Goal: Obtain resource: Obtain resource

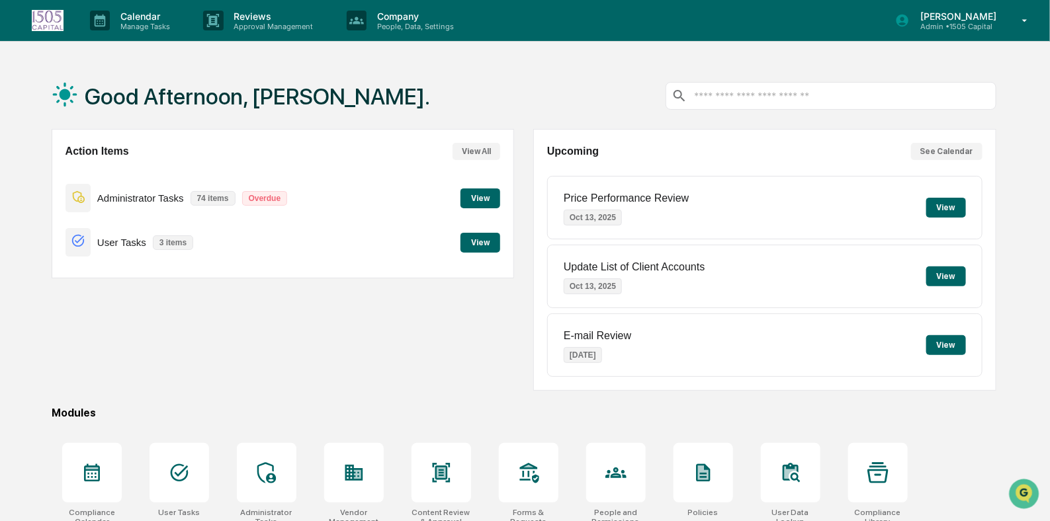
click at [153, 11] on p "Calendar" at bounding box center [143, 16] width 67 height 11
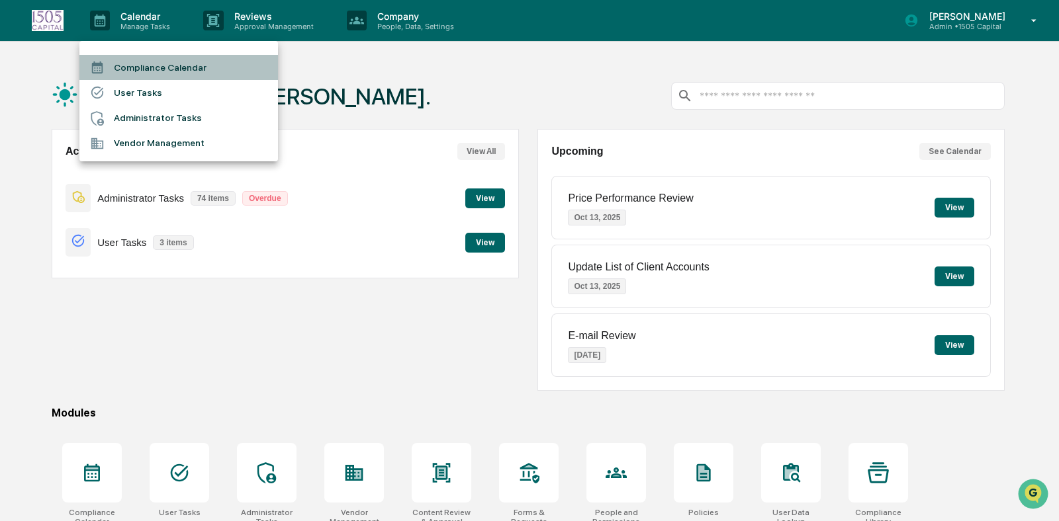
click at [148, 61] on li "Compliance Calendar" at bounding box center [178, 67] width 198 height 25
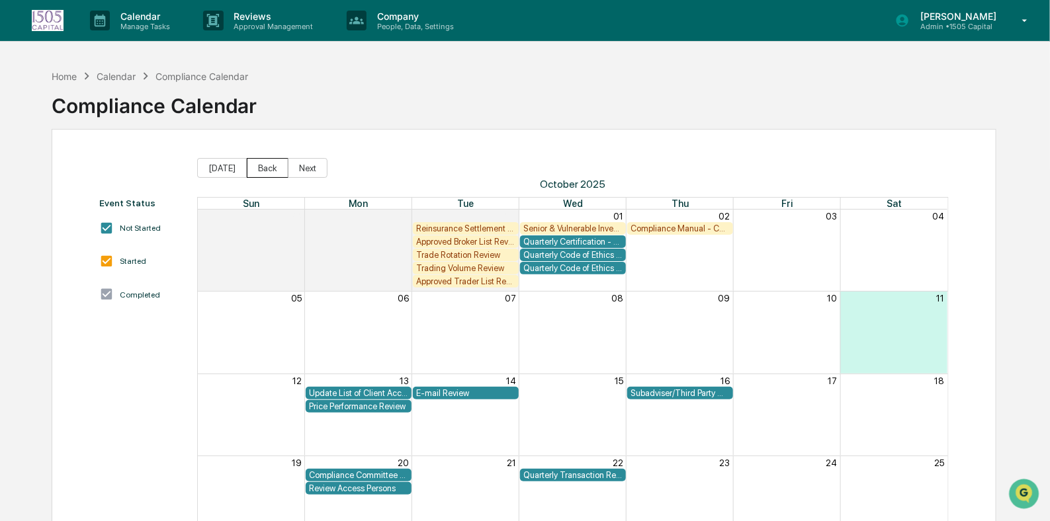
click at [263, 163] on button "Back" at bounding box center [268, 168] width 42 height 20
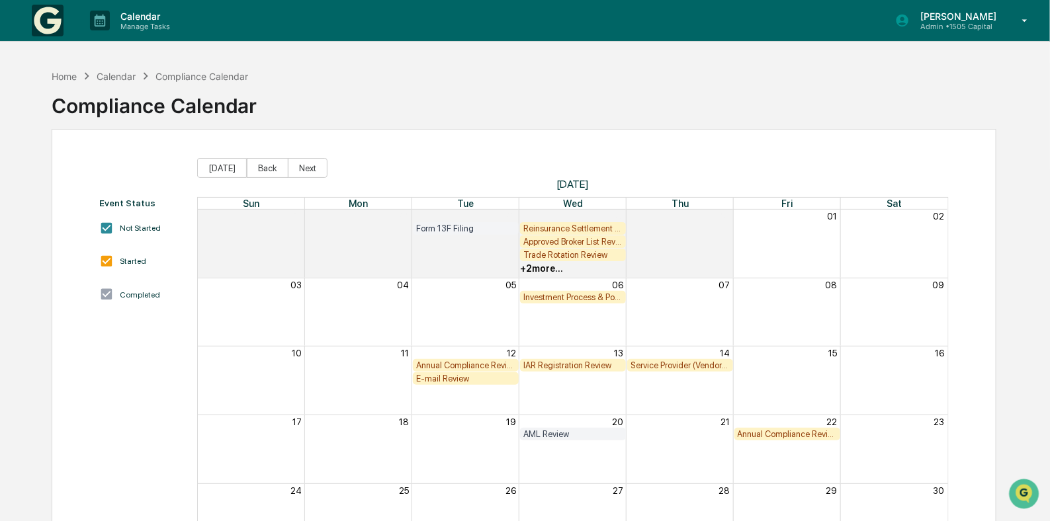
click at [263, 163] on button "Back" at bounding box center [268, 168] width 42 height 20
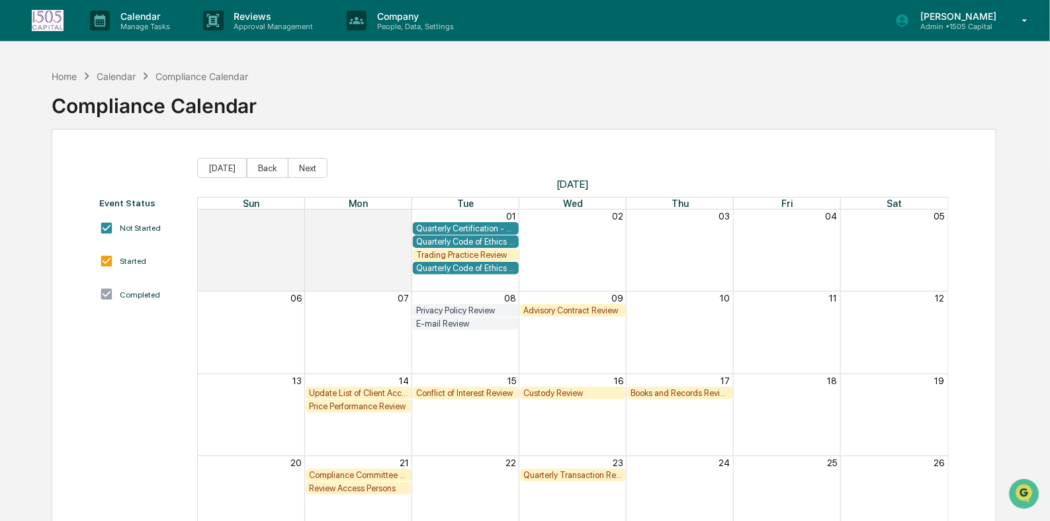
click at [263, 163] on button "Back" at bounding box center [268, 168] width 42 height 20
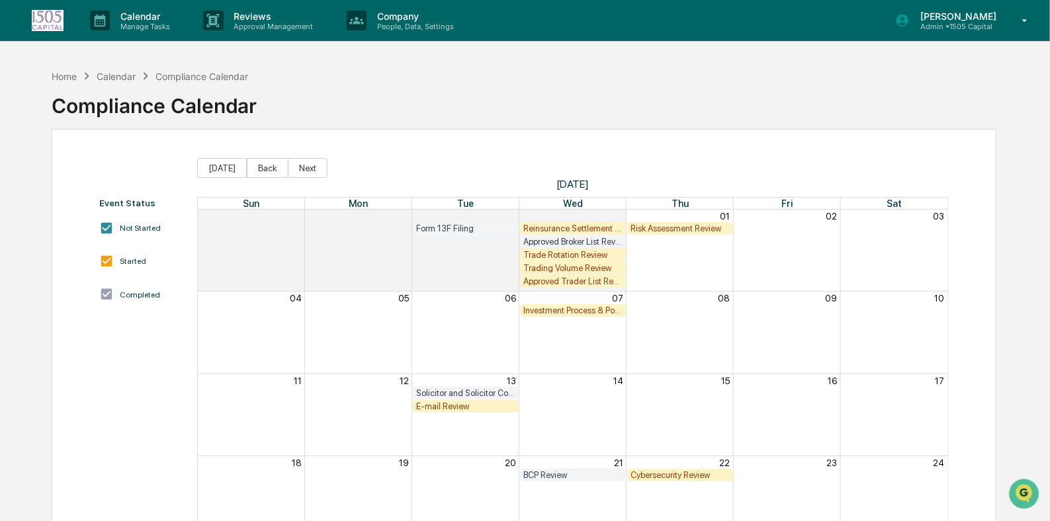
click at [263, 163] on button "Back" at bounding box center [268, 168] width 42 height 20
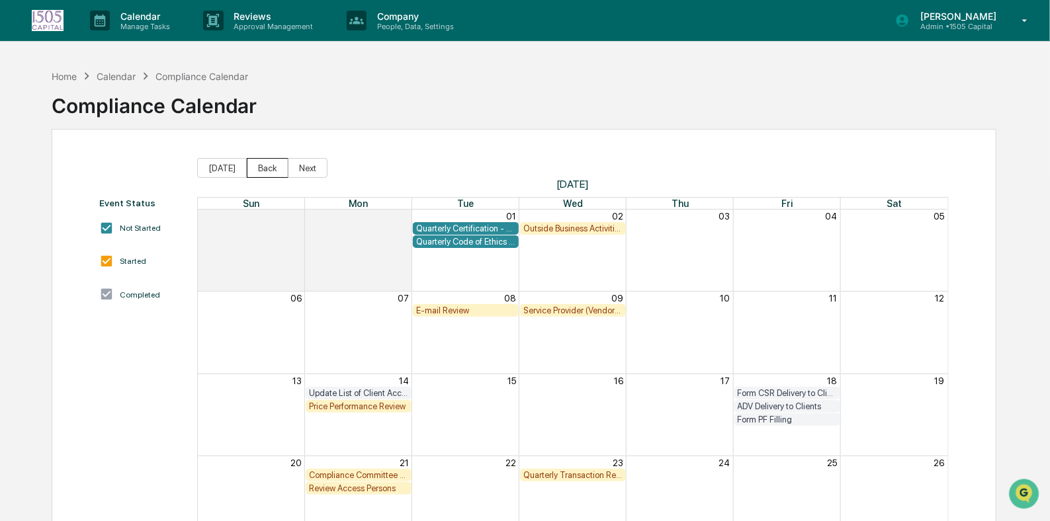
click at [263, 163] on button "Back" at bounding box center [268, 168] width 42 height 20
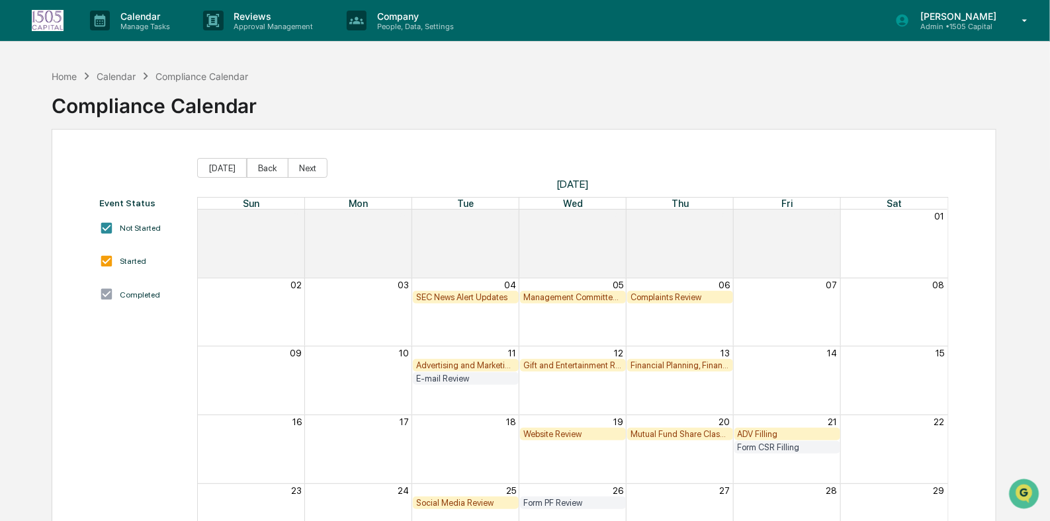
click at [449, 377] on div "E-mail Review" at bounding box center [465, 379] width 99 height 10
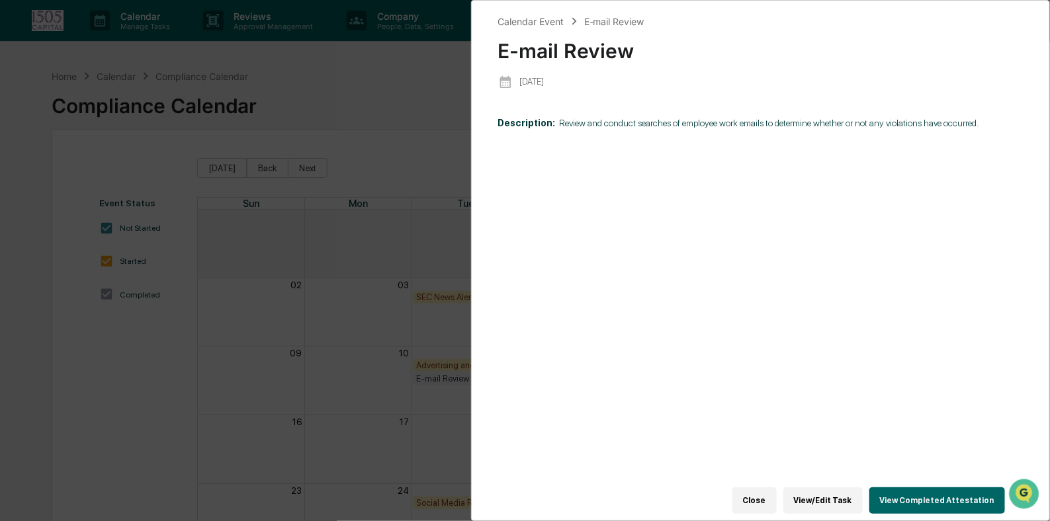
click at [918, 501] on button "View Completed Attestation" at bounding box center [937, 501] width 136 height 26
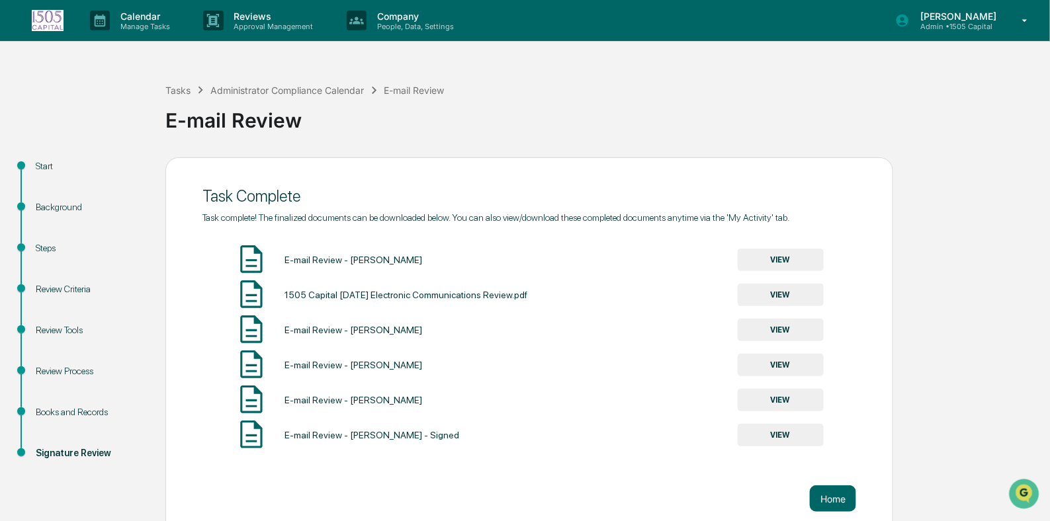
click at [799, 440] on button "VIEW" at bounding box center [781, 435] width 86 height 22
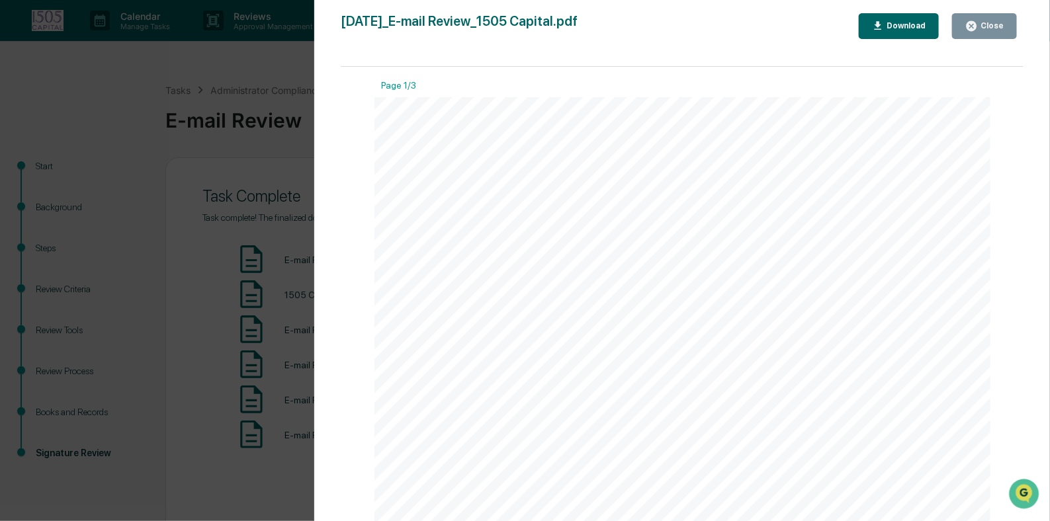
click at [899, 18] on button "Download" at bounding box center [899, 26] width 81 height 26
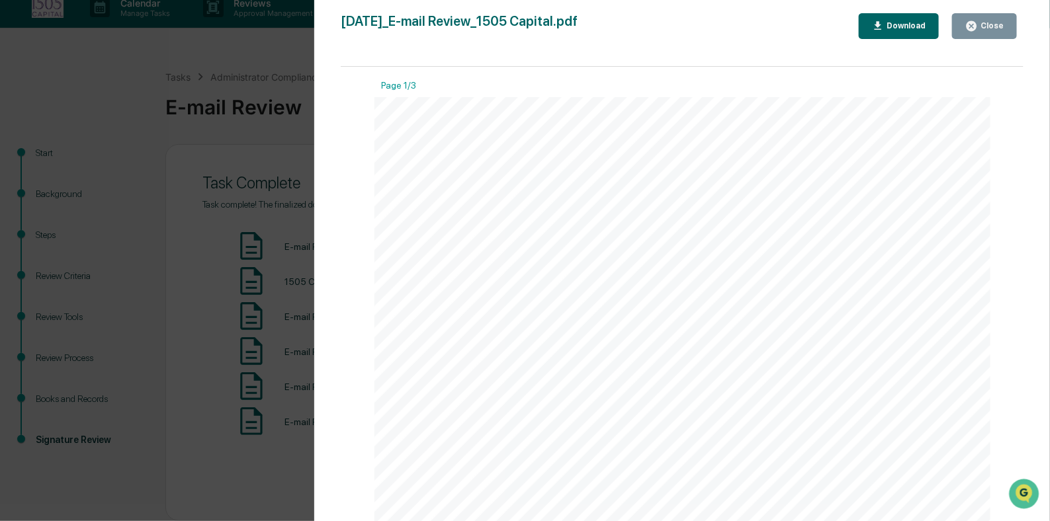
scroll to position [13, 0]
